Goal: Use online tool/utility: Utilize a website feature to perform a specific function

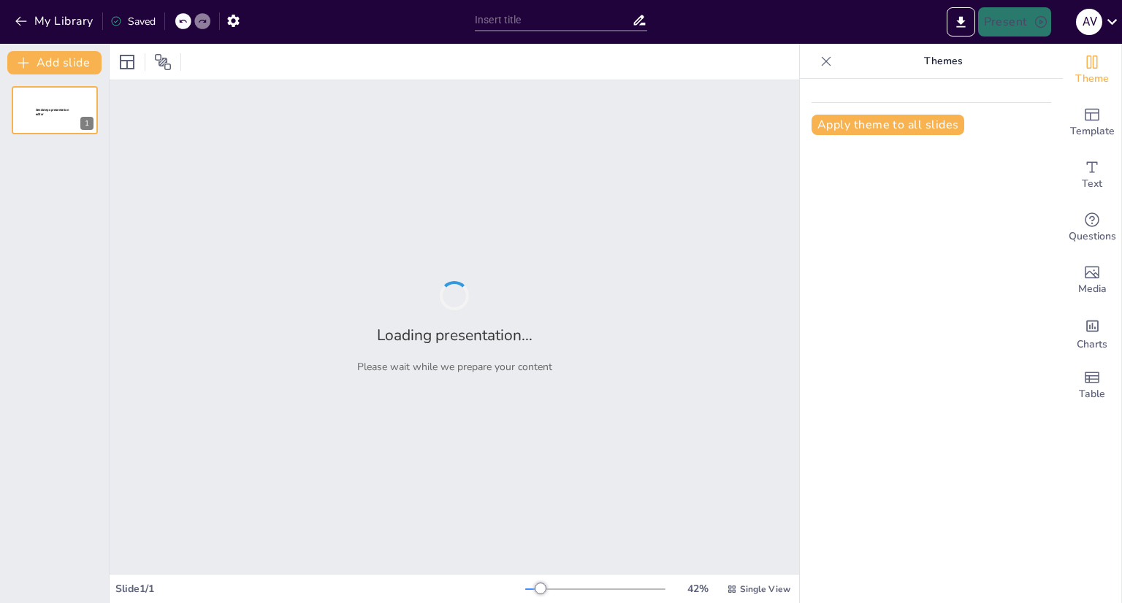
type input "New Sendsteps"
type input "Imported mc3b3dulo-urgencias-psiquic3a1tricas_chou24062015.ppt"
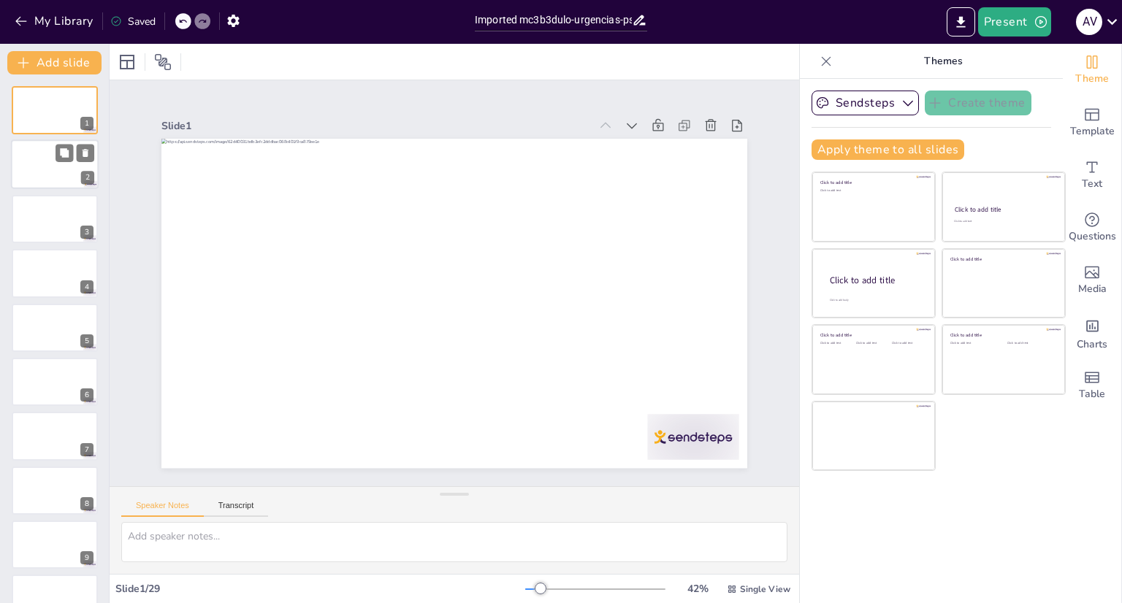
click at [67, 170] on div at bounding box center [55, 165] width 88 height 50
click at [47, 326] on div at bounding box center [55, 328] width 88 height 50
click at [50, 367] on div at bounding box center [55, 382] width 88 height 50
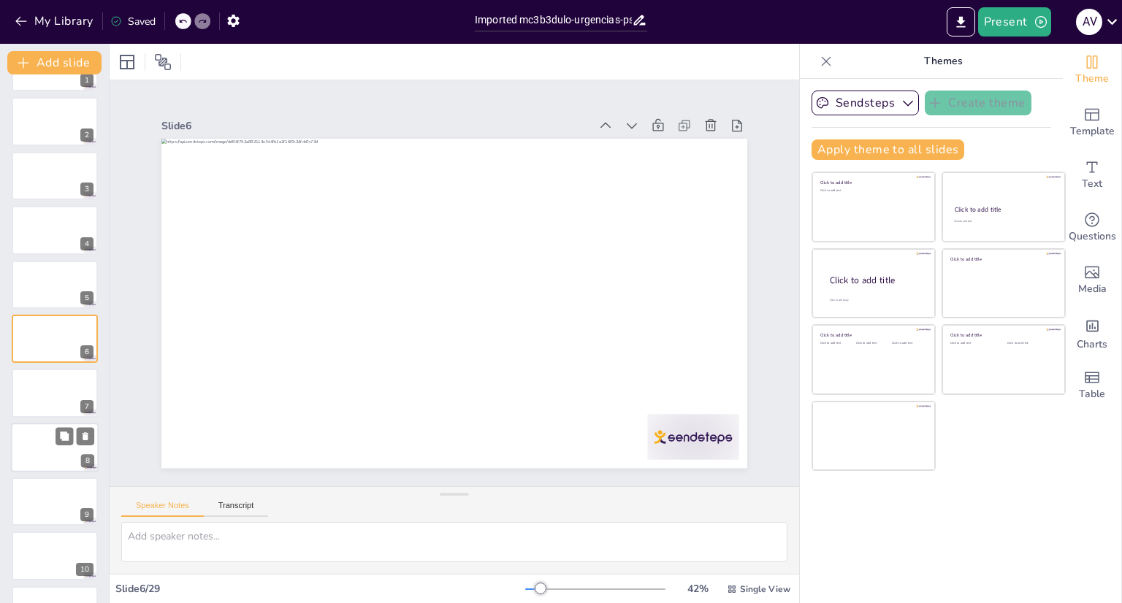
click at [53, 436] on div at bounding box center [55, 448] width 88 height 50
click at [106, 594] on div at bounding box center [109, 324] width 6 height 560
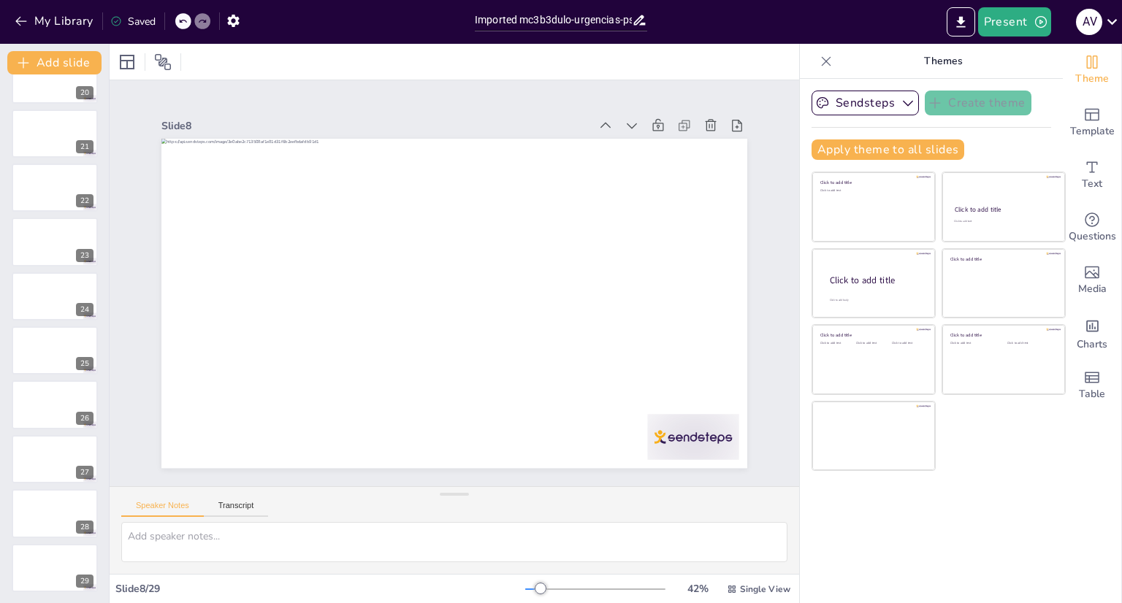
scroll to position [553, 0]
